Goal: Information Seeking & Learning: Learn about a topic

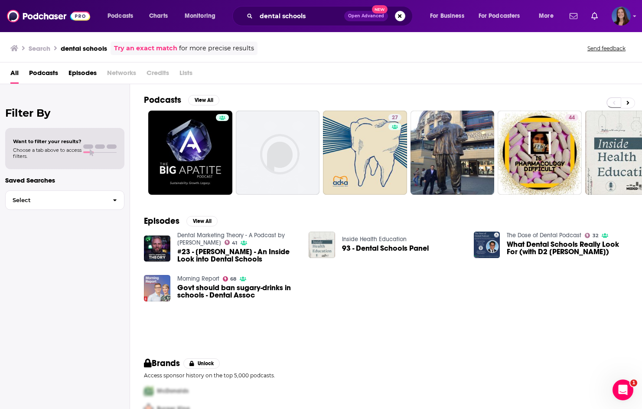
click at [405, 303] on div "Dental Marketing Theory - A Podcast by [PERSON_NAME] 41 #23 - [PERSON_NAME] - A…" at bounding box center [386, 271] width 484 height 78
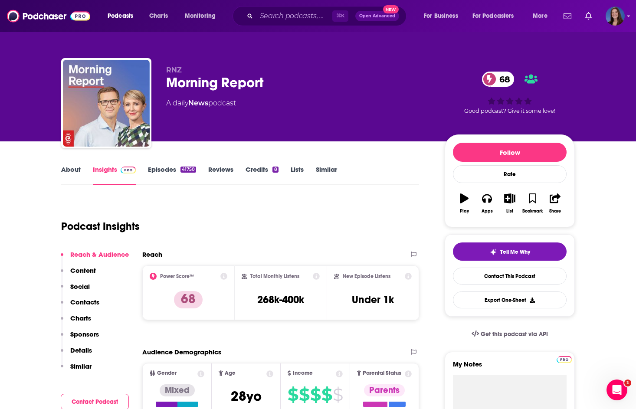
click at [75, 166] on link "About" at bounding box center [71, 175] width 20 height 20
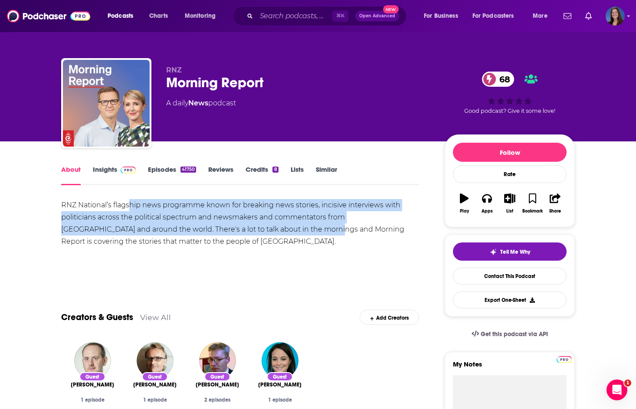
drag, startPoint x: 131, startPoint y: 208, endPoint x: 289, endPoint y: 228, distance: 159.5
click at [289, 228] on div "RNZ National’s flagship news programme known for breaking news stories, incisiv…" at bounding box center [240, 223] width 358 height 49
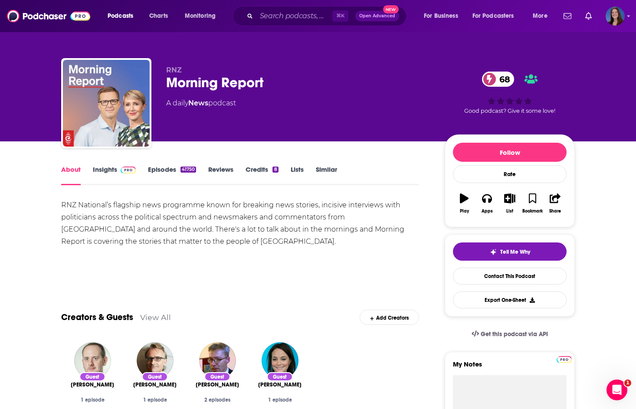
click at [175, 248] on div "RNZ National’s flagship news programme known for breaking news stories, incisiv…" at bounding box center [240, 229] width 358 height 61
